Goal: Task Accomplishment & Management: Complete application form

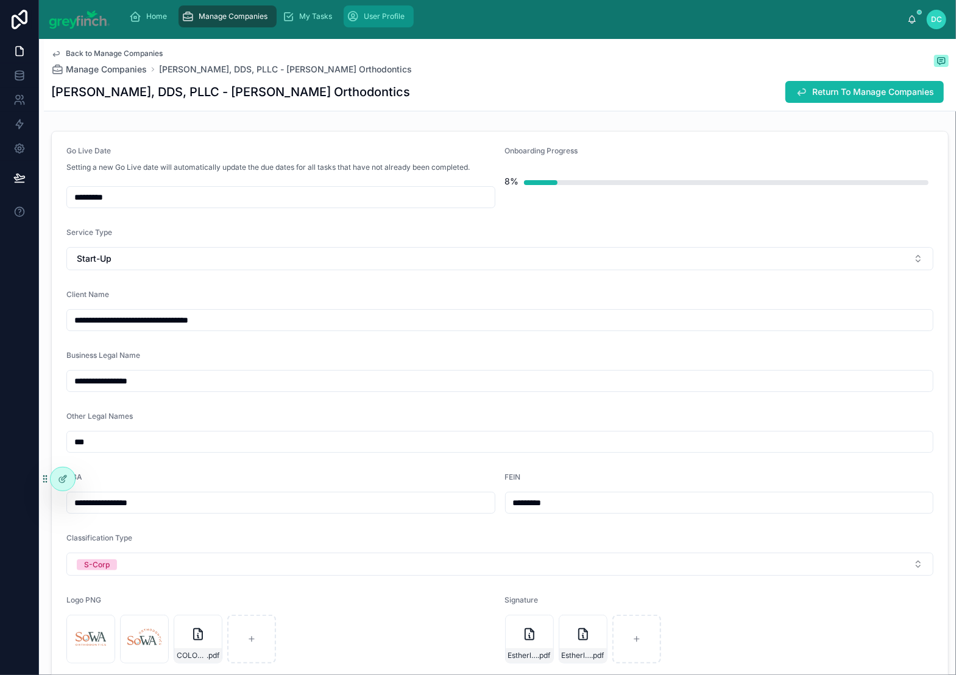
scroll to position [225, 0]
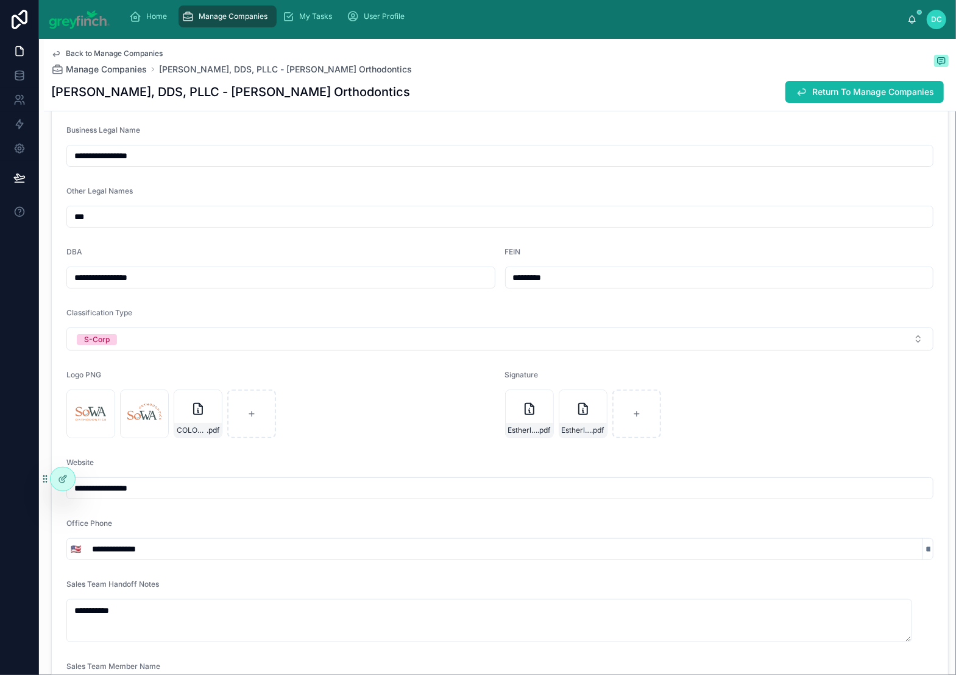
click at [268, 18] on span "Manage Companies" at bounding box center [233, 17] width 69 height 10
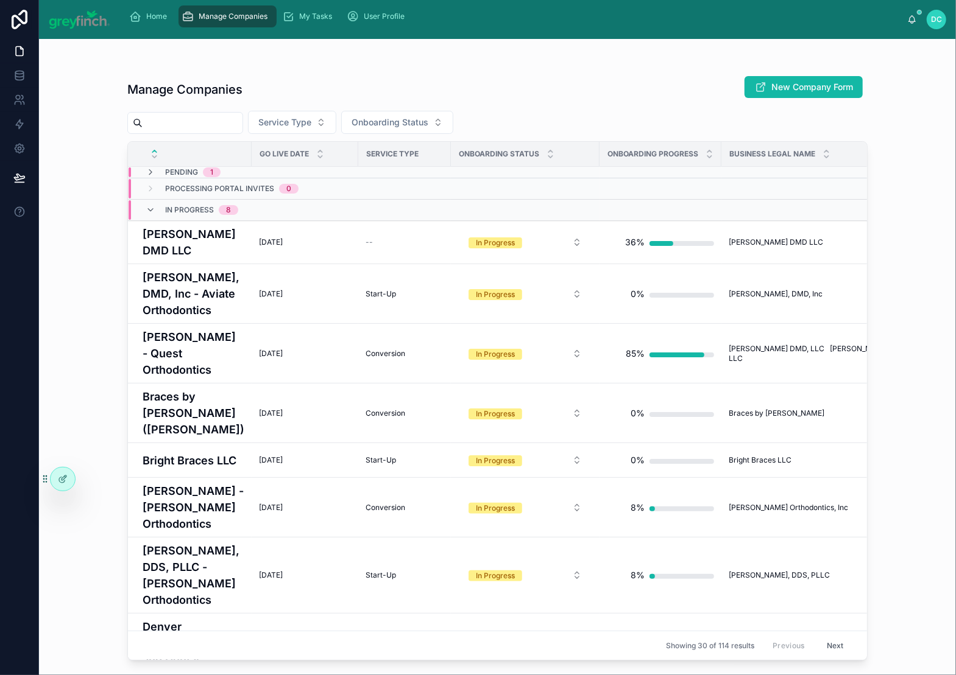
click at [242, 132] on input "text" at bounding box center [193, 122] width 100 height 17
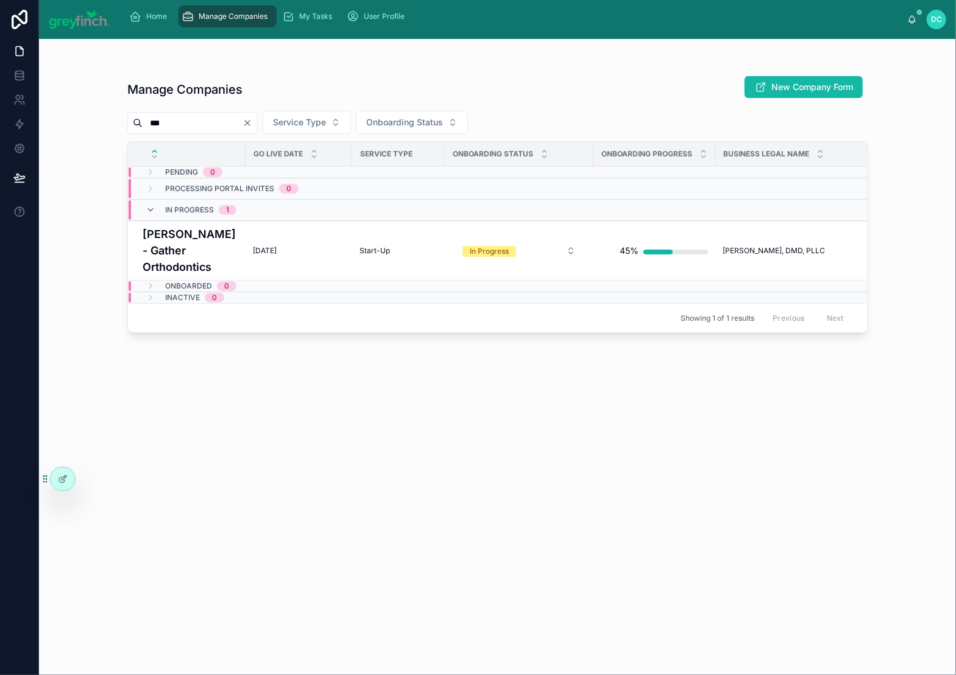
type input "***"
click at [211, 275] on h4 "[PERSON_NAME] - Gather Orthodontics" at bounding box center [191, 250] width 96 height 49
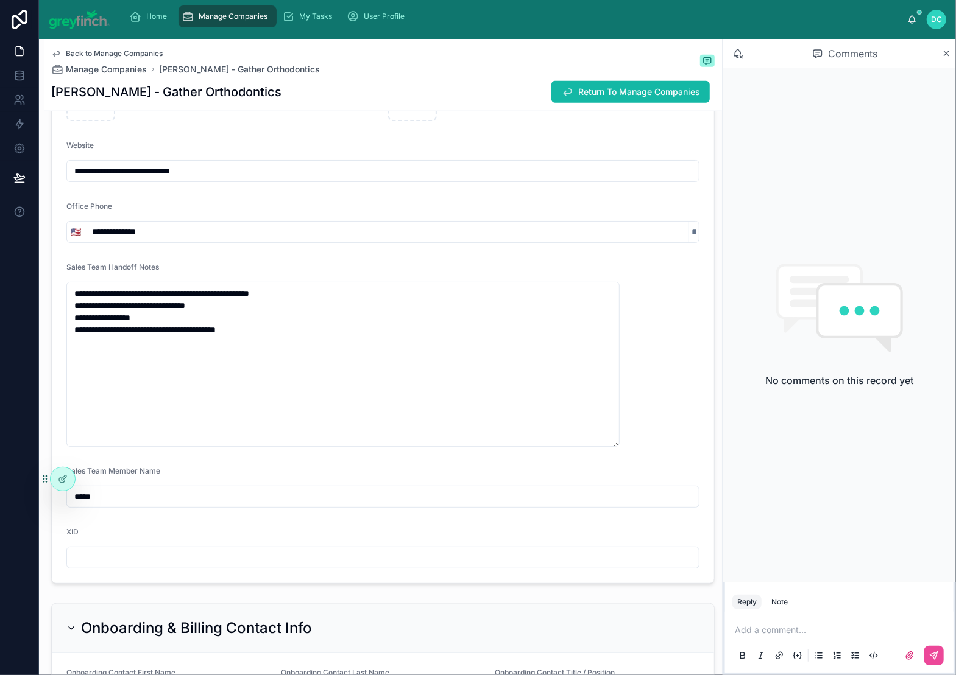
scroll to position [678, 0]
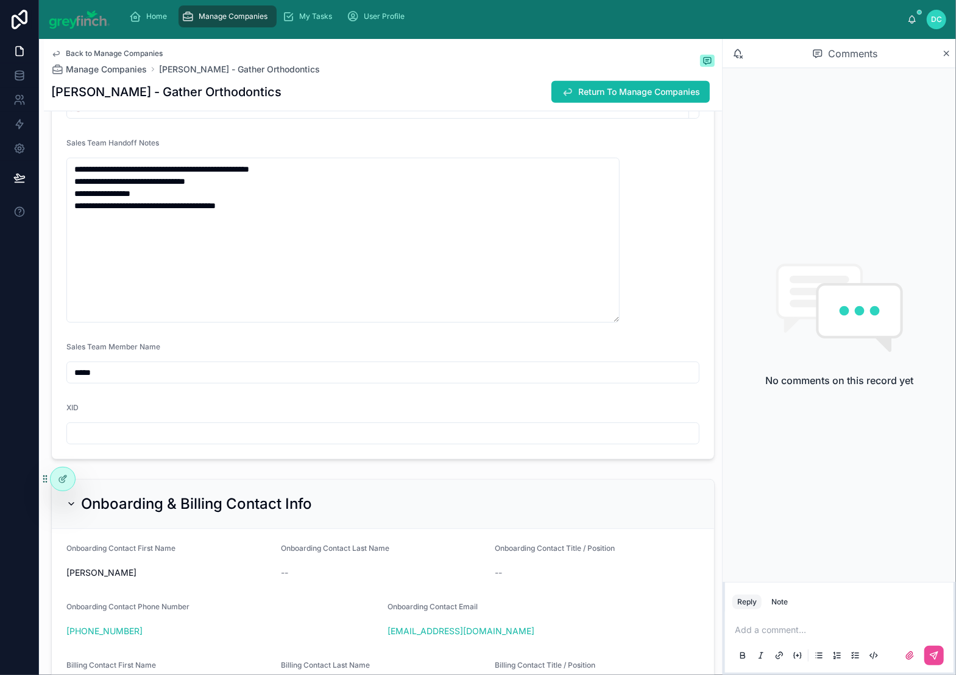
click at [211, 55] on input "**********" at bounding box center [383, 46] width 632 height 17
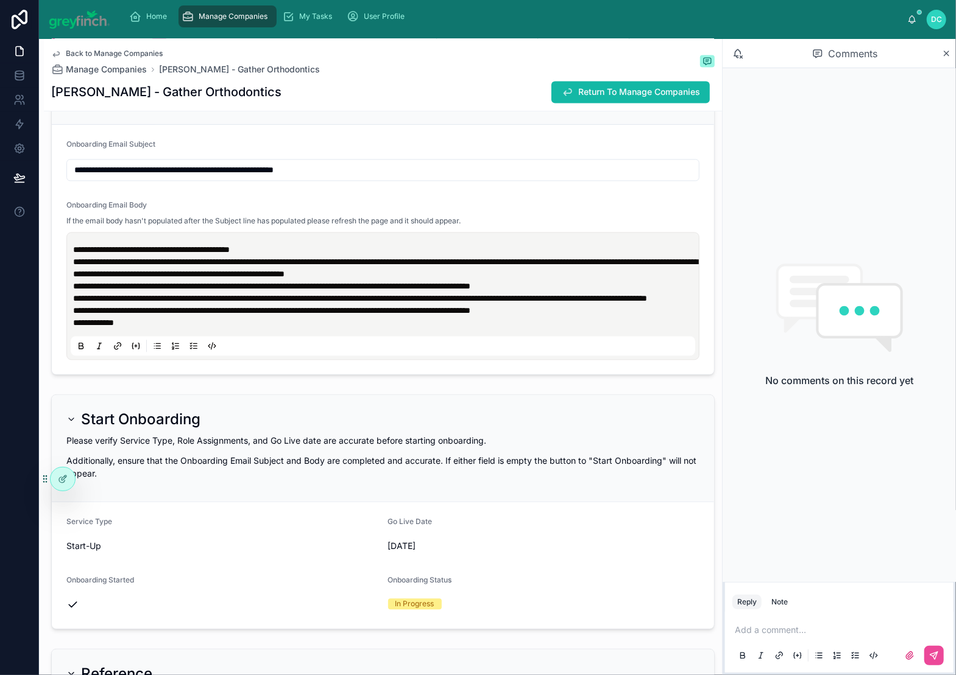
scroll to position [4478, 0]
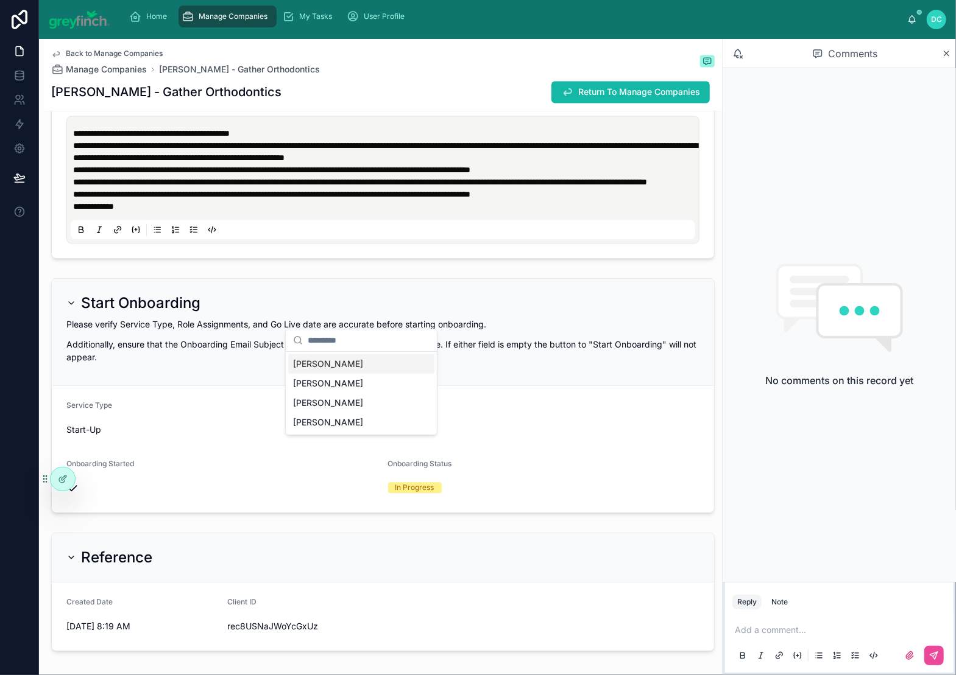
click at [341, 370] on span "[PERSON_NAME]" at bounding box center [328, 364] width 70 height 12
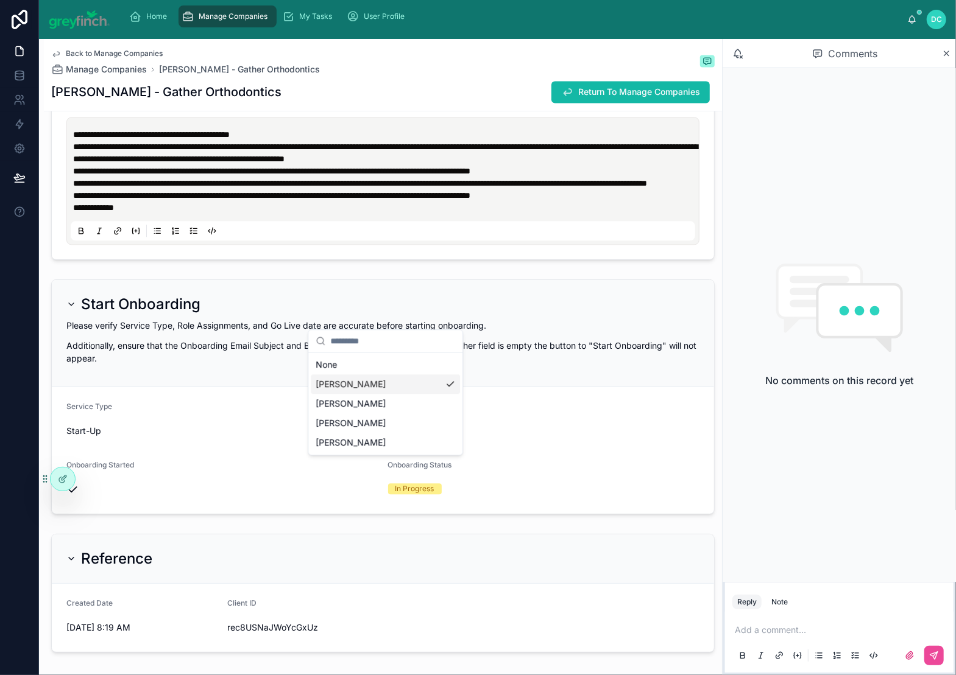
scroll to position [105, 0]
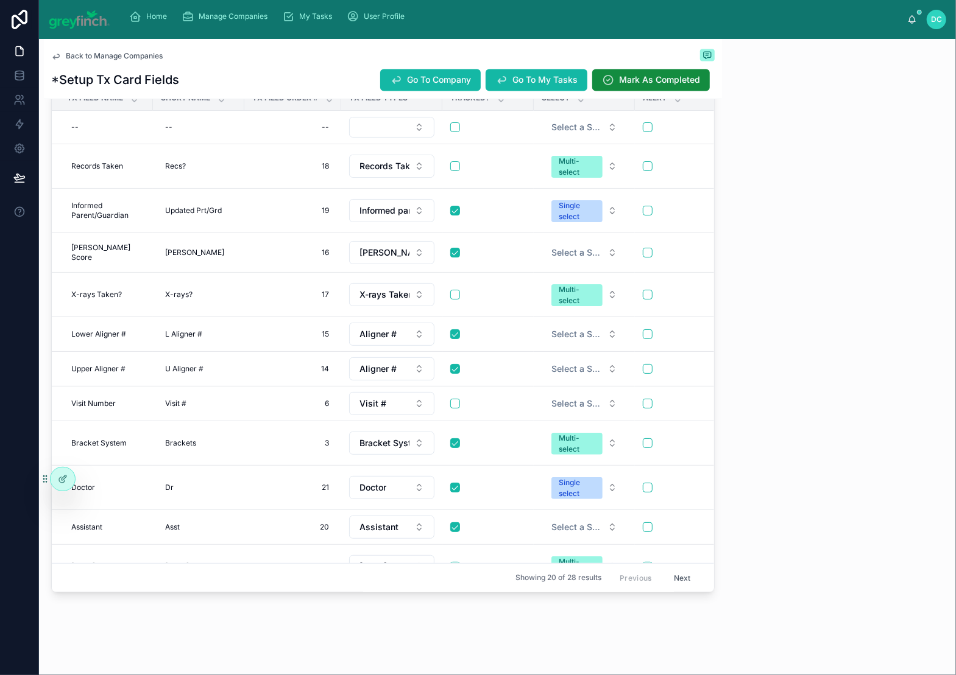
scroll to position [1699, 0]
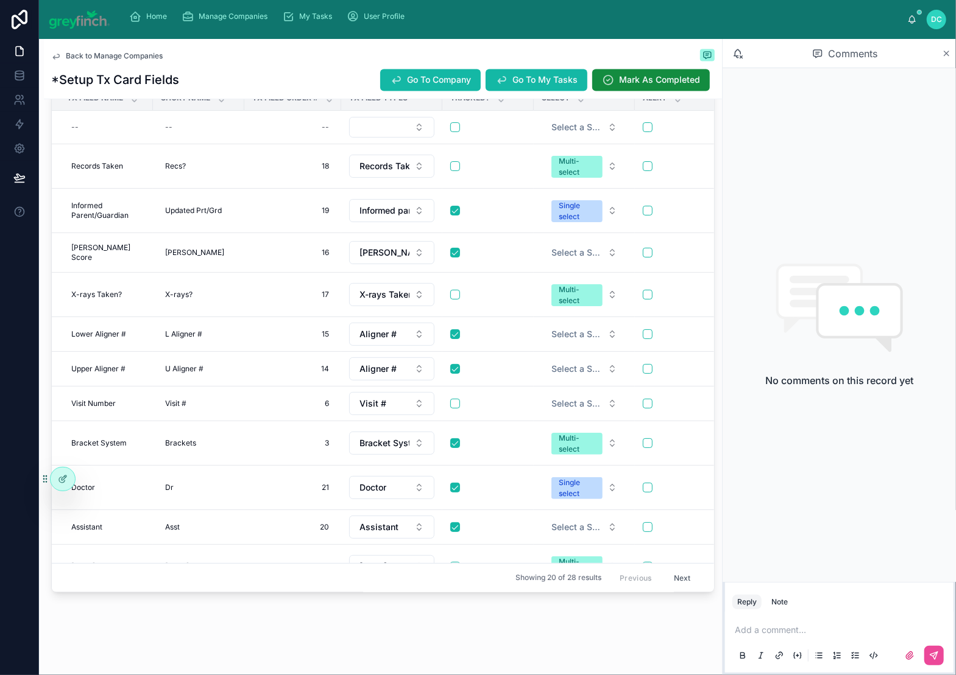
click at [944, 56] on icon at bounding box center [946, 53] width 5 height 5
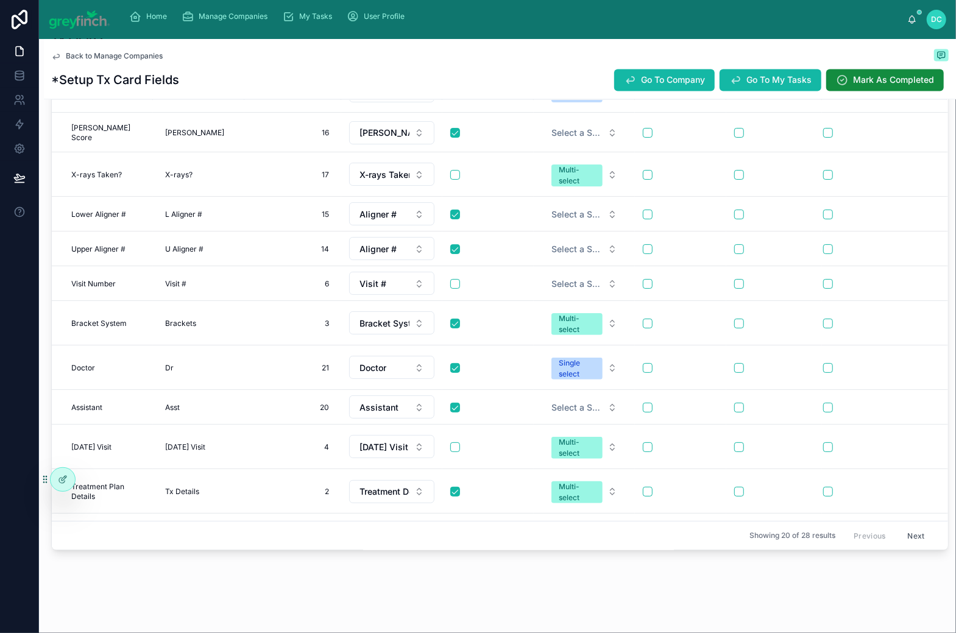
scroll to position [104, 0]
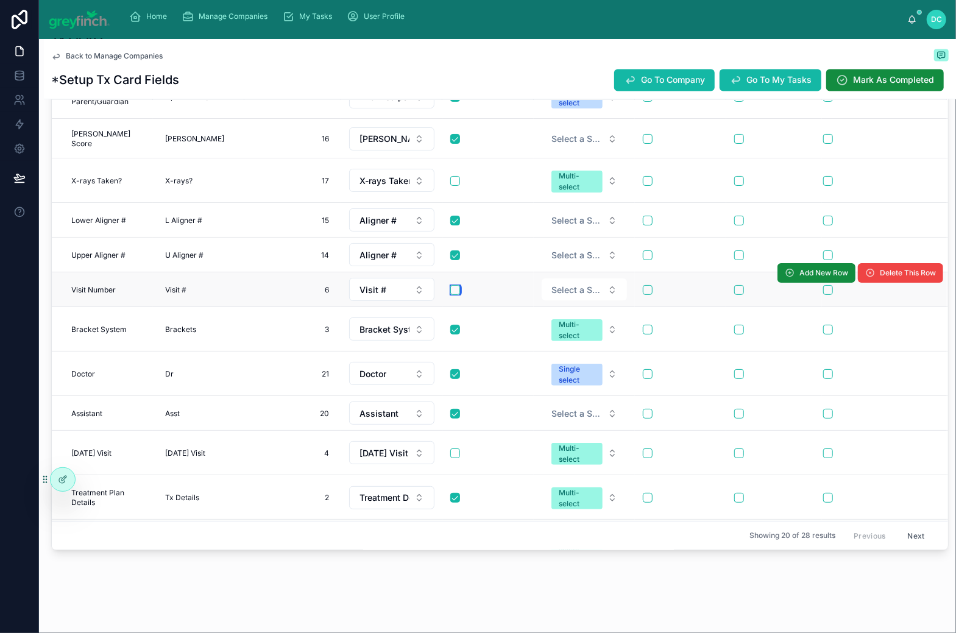
click at [460, 294] on button "button" at bounding box center [455, 289] width 10 height 10
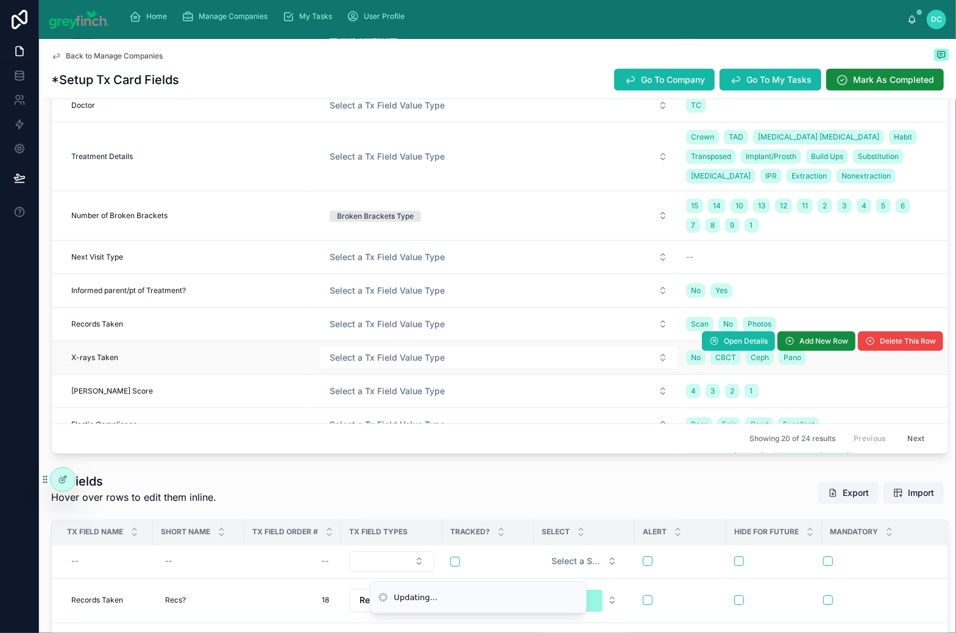
scroll to position [0, 0]
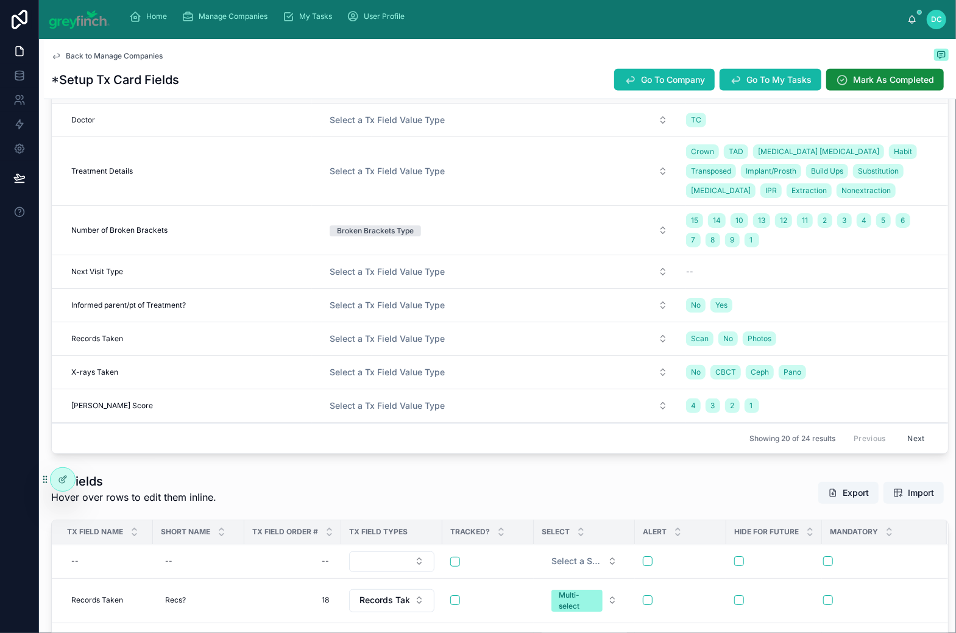
click at [884, 75] on span "Delete This Row" at bounding box center [907, 70] width 56 height 10
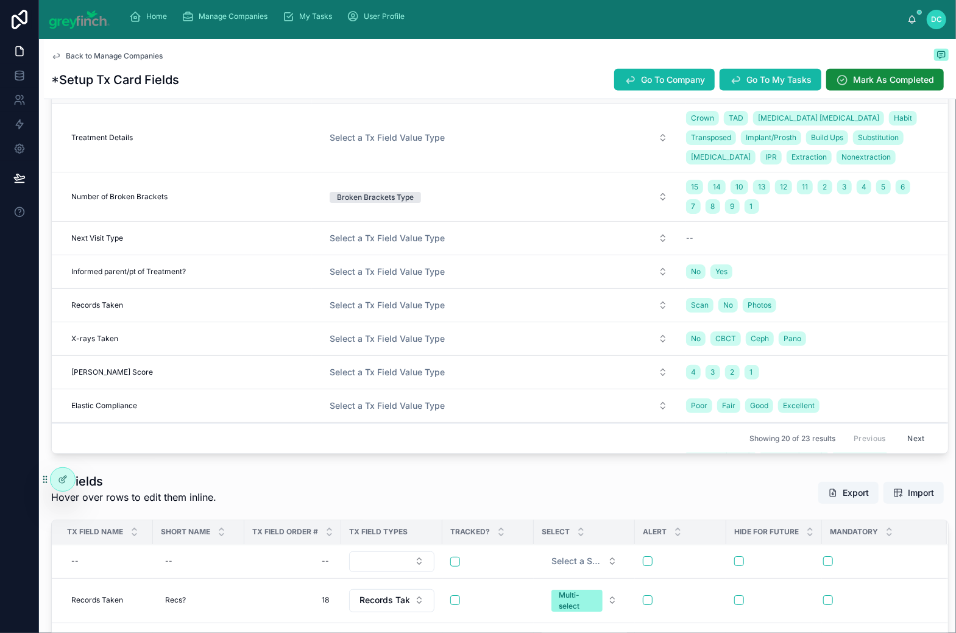
click at [882, 75] on span "Delete This Row" at bounding box center [907, 70] width 56 height 10
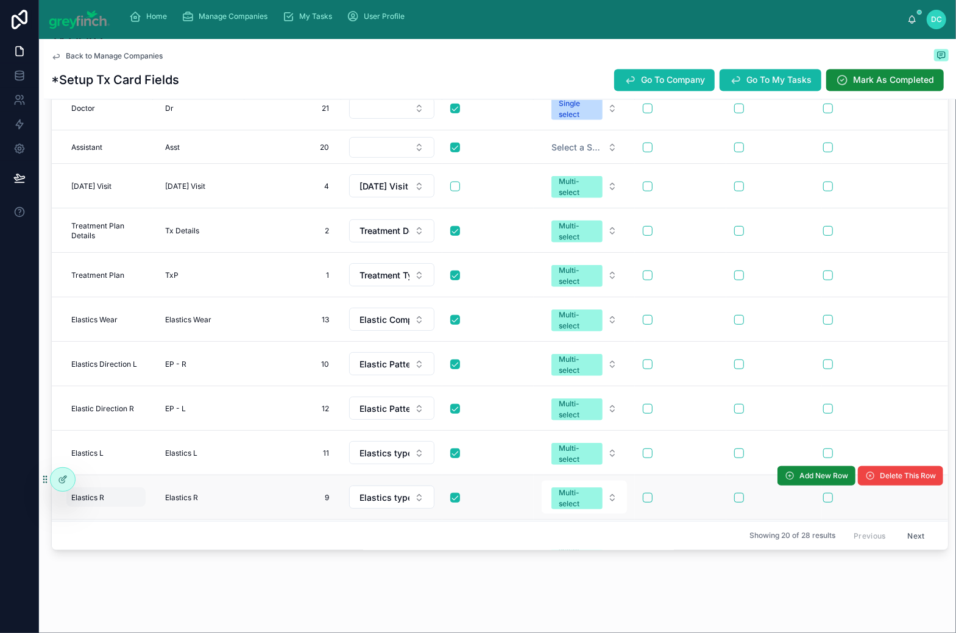
scroll to position [364, 0]
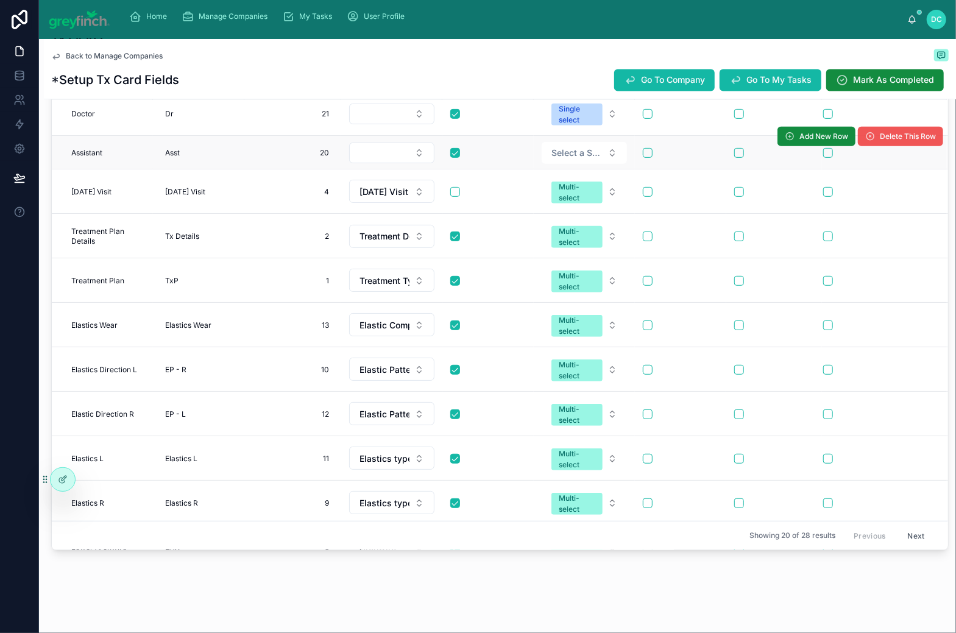
click at [879, 141] on span "Delete This Row" at bounding box center [907, 136] width 56 height 10
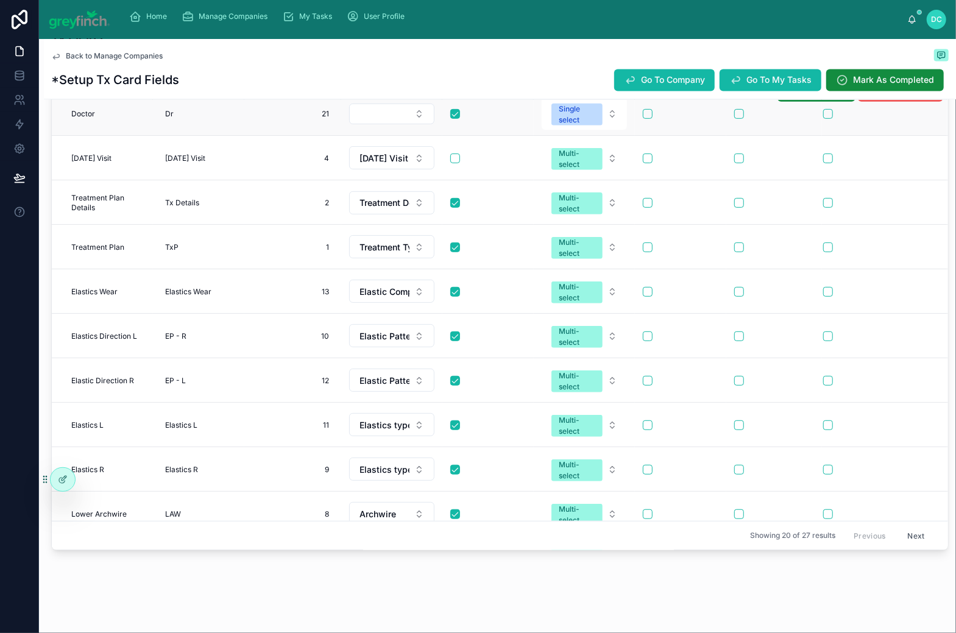
click at [879, 96] on span "Delete This Row" at bounding box center [907, 91] width 56 height 10
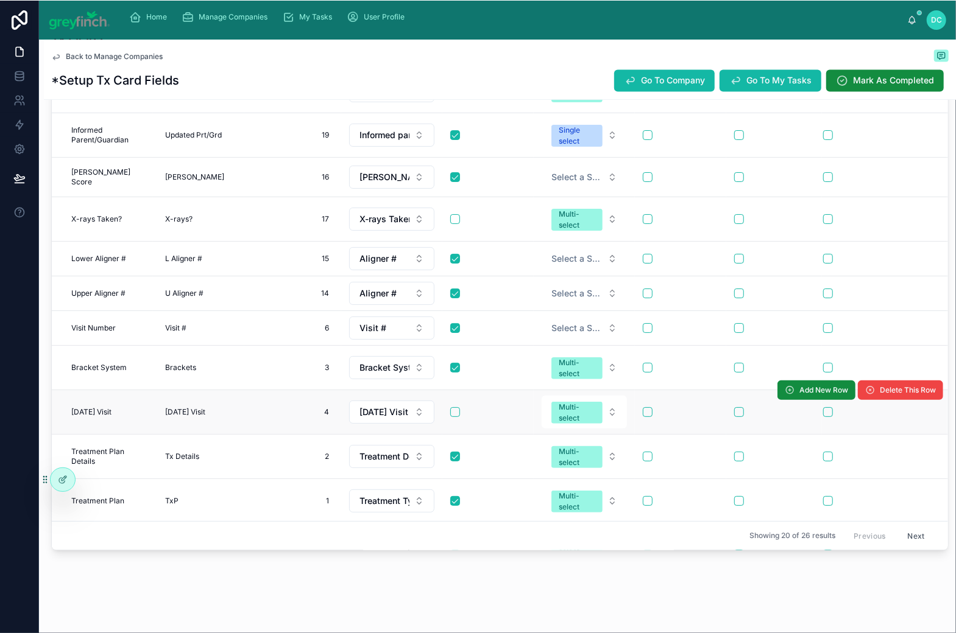
scroll to position [48, 0]
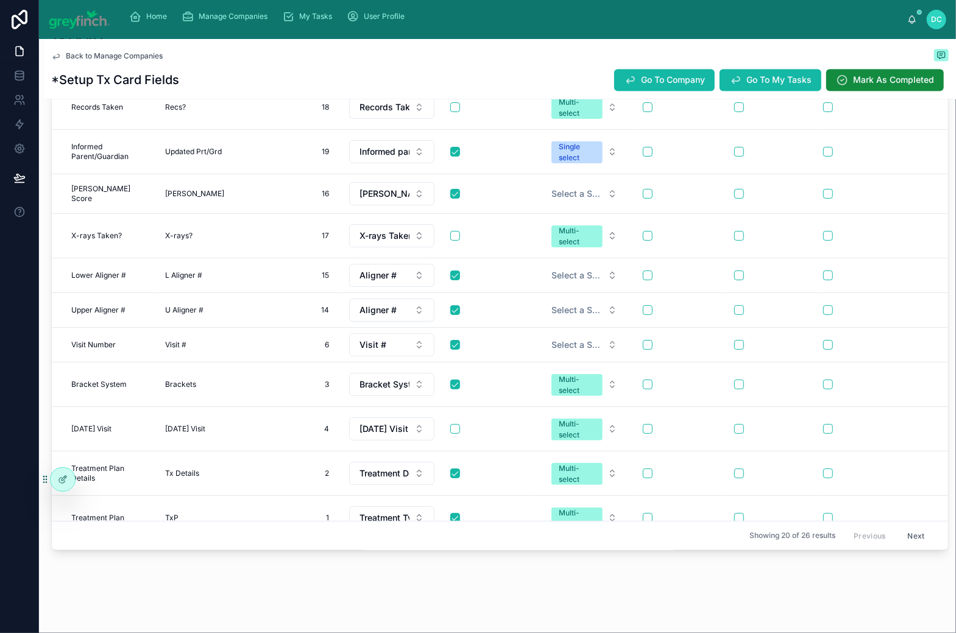
click at [913, 526] on button "Next" at bounding box center [916, 535] width 34 height 19
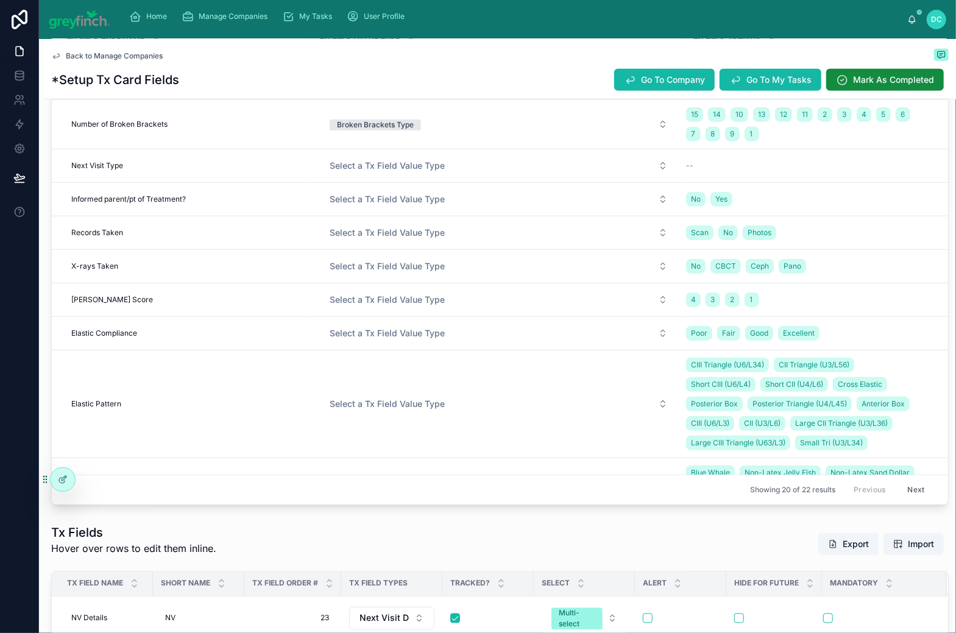
scroll to position [74, 0]
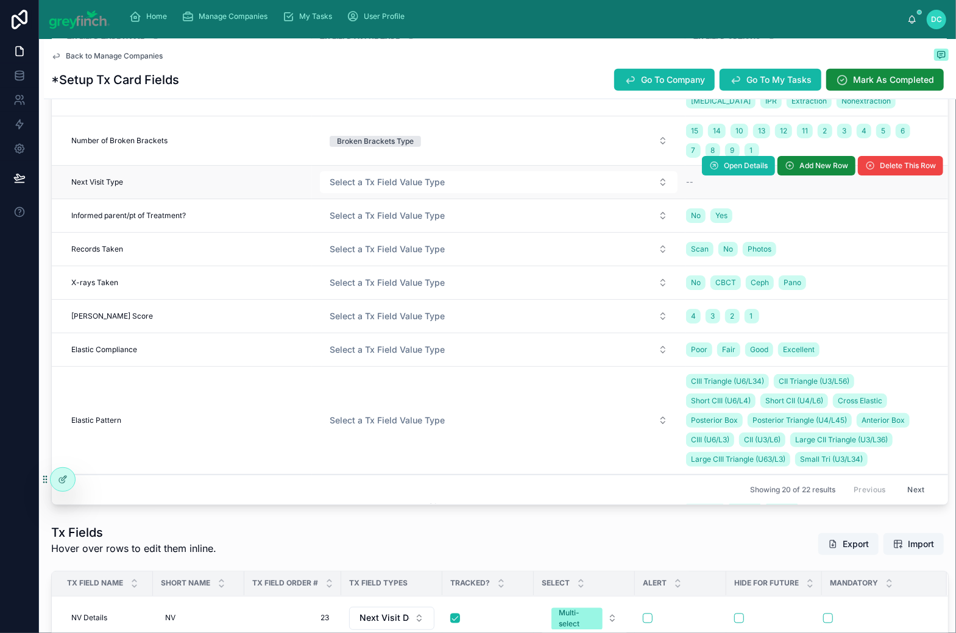
click at [702, 182] on div "Open Details Add New Row Delete This Row" at bounding box center [822, 165] width 241 height 33
click at [667, 193] on button "Select a Tx Field Value Type" at bounding box center [498, 182] width 357 height 22
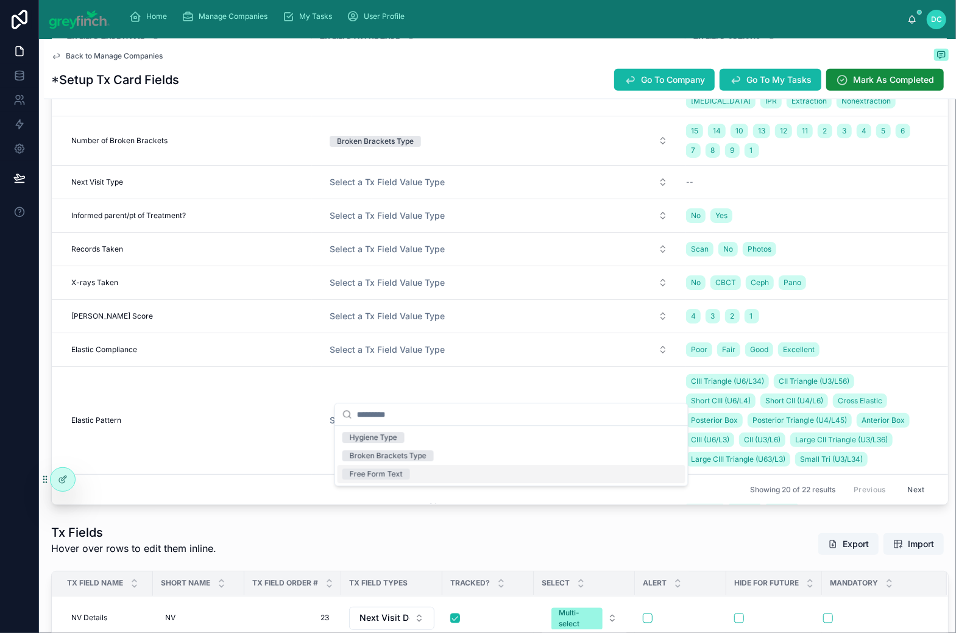
click at [403, 479] on div "Free Form Text" at bounding box center [376, 473] width 53 height 11
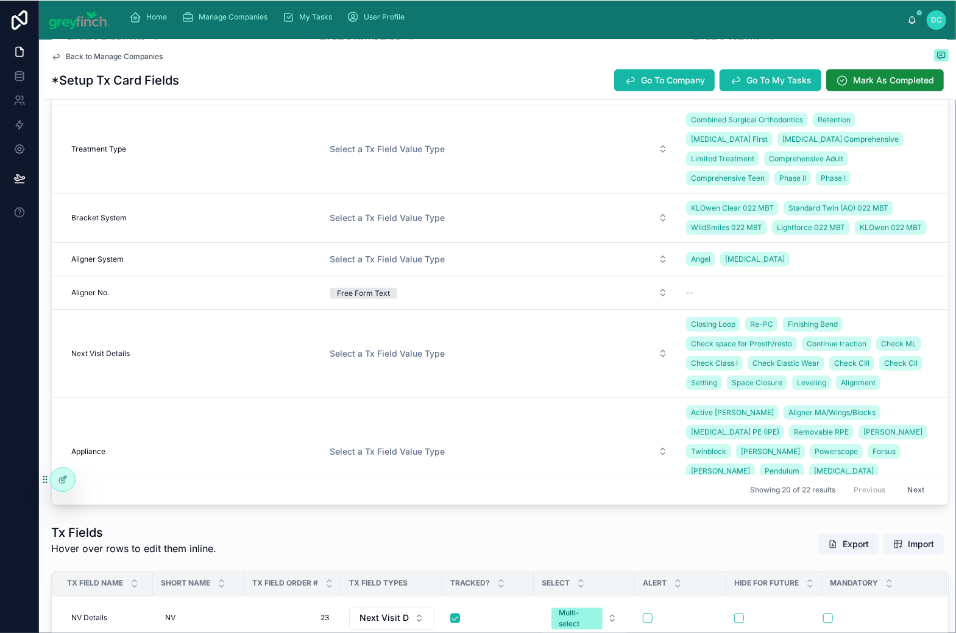
scroll to position [661, 0]
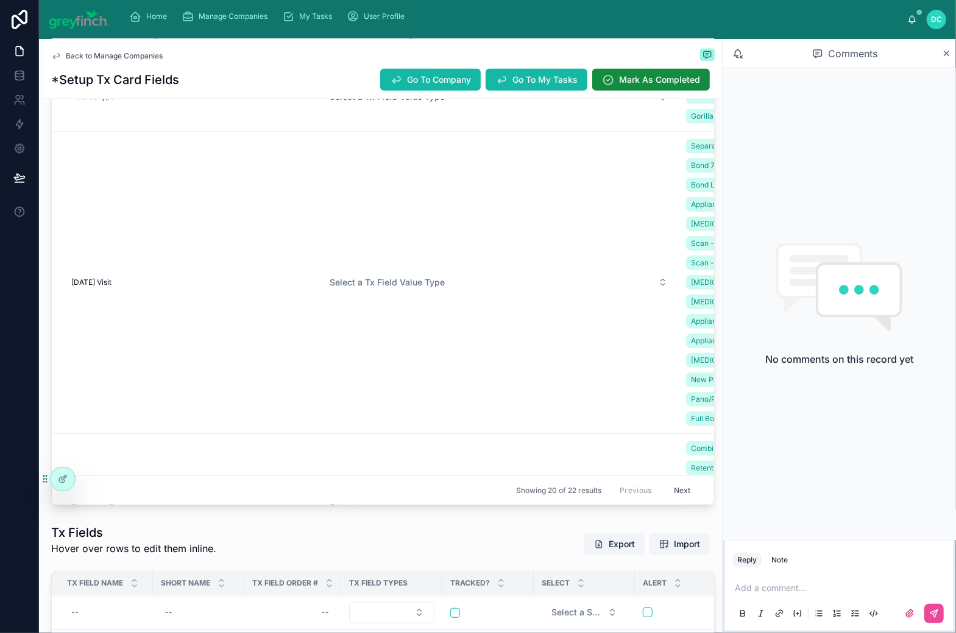
scroll to position [896, 0]
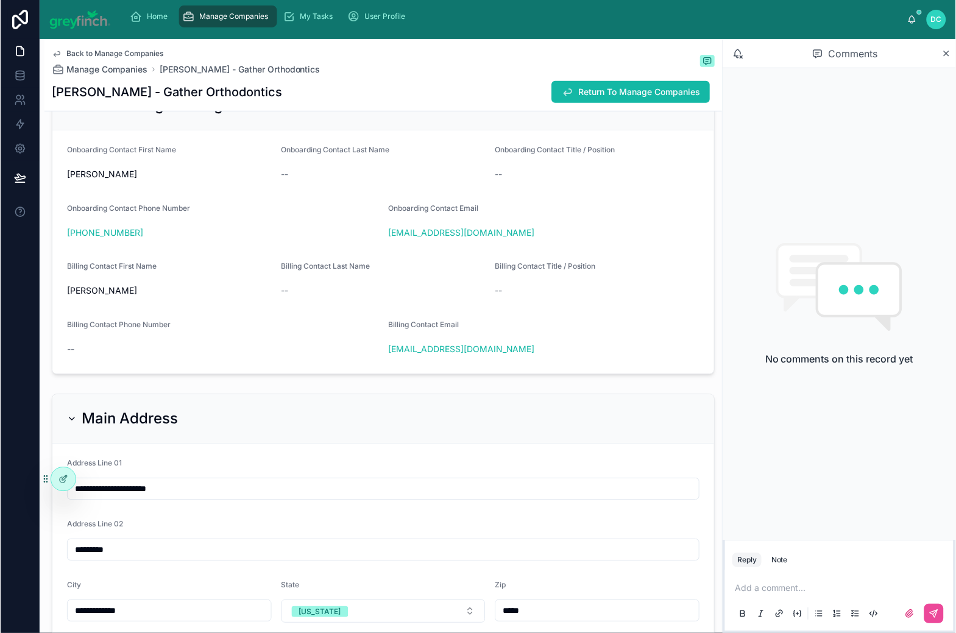
scroll to position [1078, 0]
